Goal: Find specific page/section: Find specific page/section

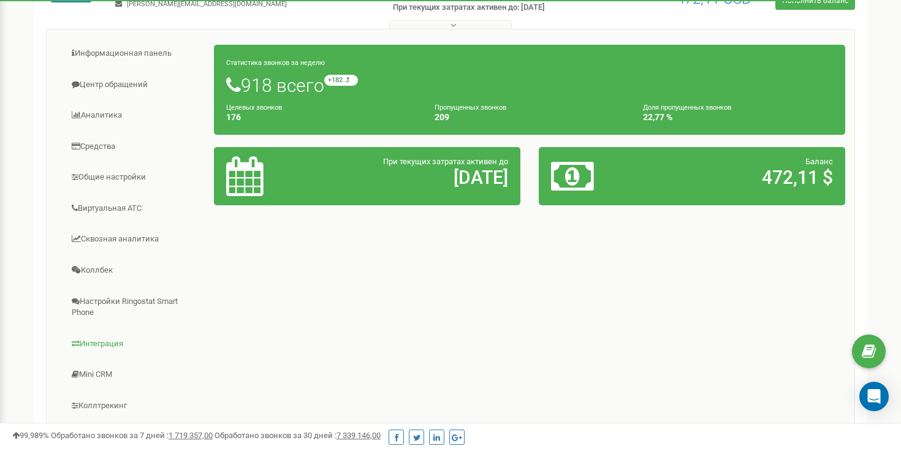
scroll to position [147, 0]
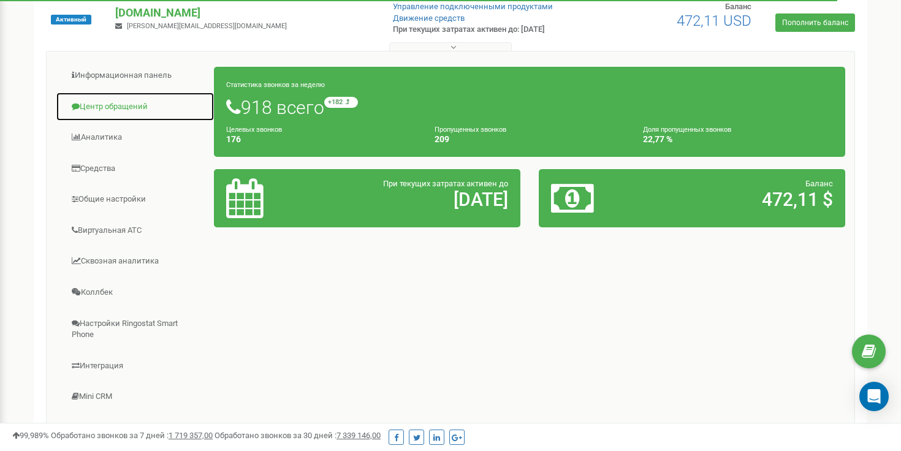
click at [116, 107] on link "Центр обращений" at bounding box center [135, 107] width 159 height 30
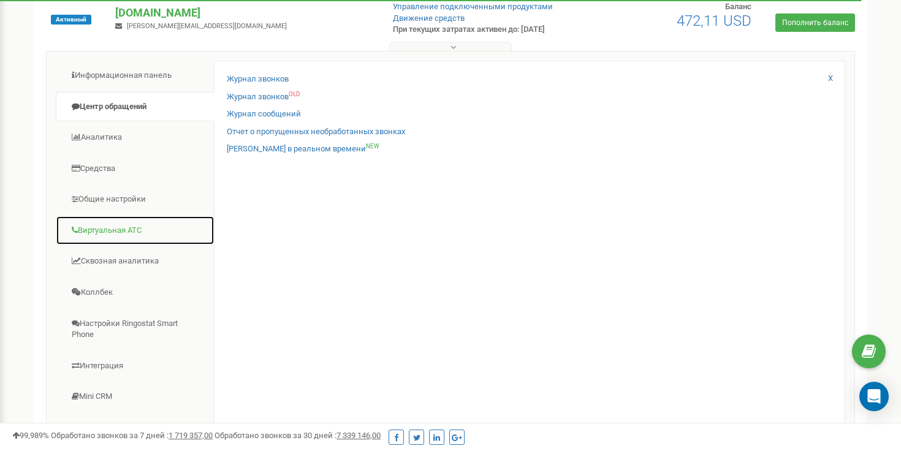
click at [97, 220] on link "Виртуальная АТС" at bounding box center [135, 231] width 159 height 30
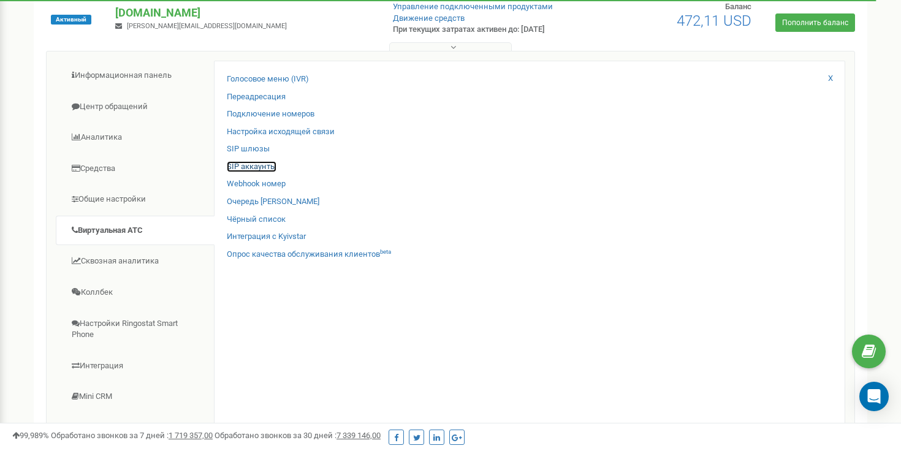
click at [243, 162] on link "SIP аккаунты" at bounding box center [252, 167] width 50 height 12
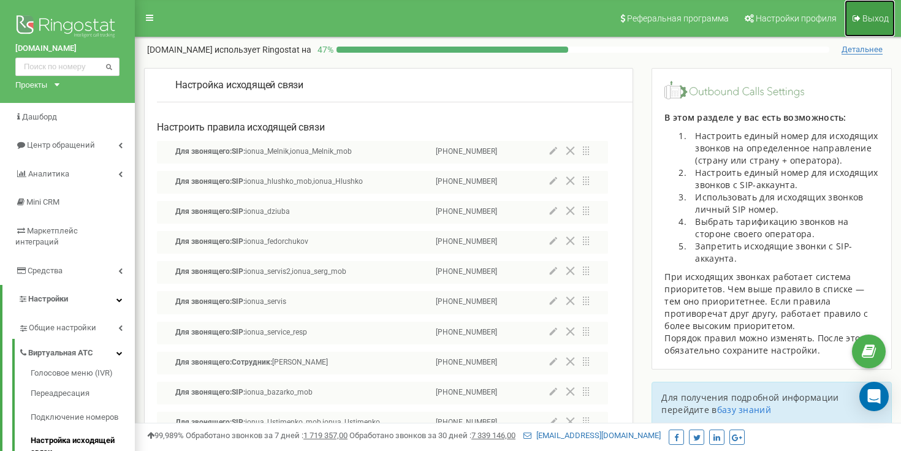
click at [864, 24] on link "Выход" at bounding box center [870, 18] width 50 height 37
